Goal: Navigation & Orientation: Go to known website

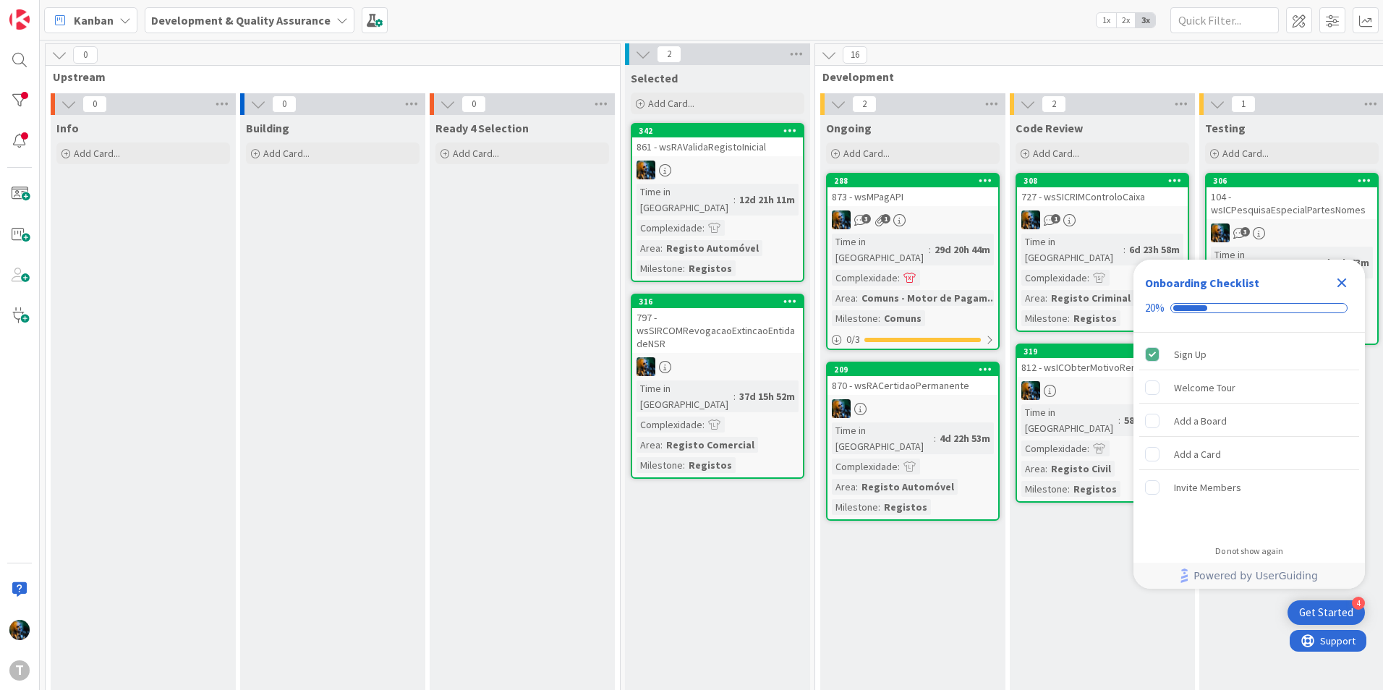
click at [1331, 289] on div "Close Checklist" at bounding box center [1341, 282] width 23 height 23
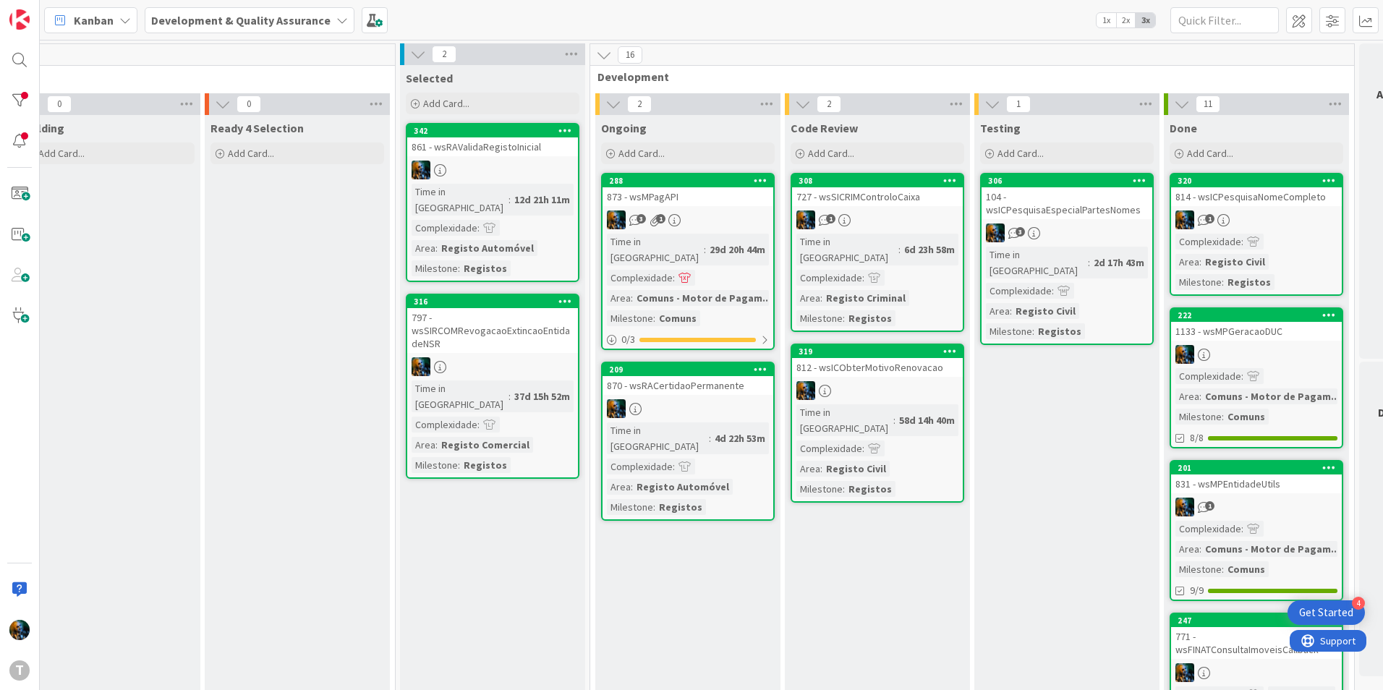
scroll to position [0, 275]
